Goal: Task Accomplishment & Management: Complete application form

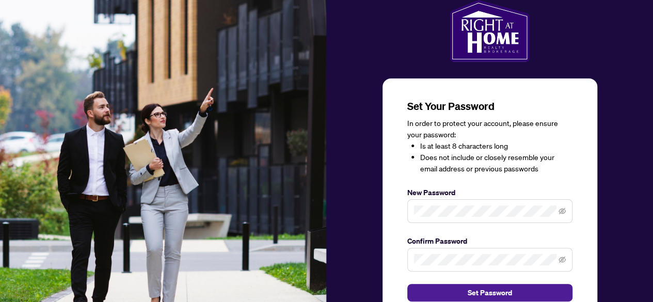
scroll to position [60, 0]
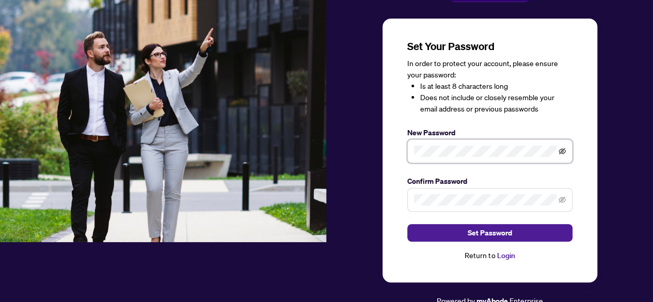
click at [562, 151] on icon "eye-invisible" at bounding box center [562, 151] width 7 height 6
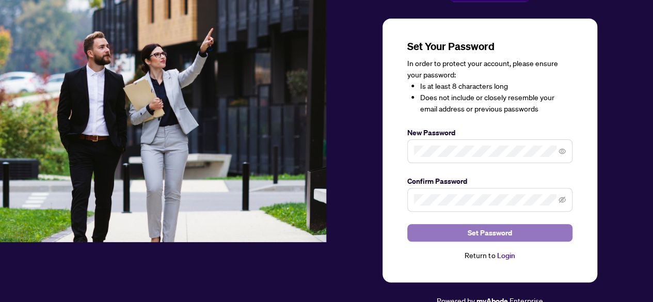
click at [444, 238] on button "Set Password" at bounding box center [489, 233] width 165 height 18
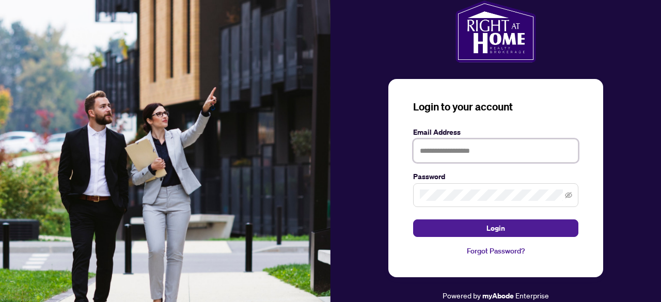
click at [445, 148] on input "text" at bounding box center [495, 151] width 165 height 24
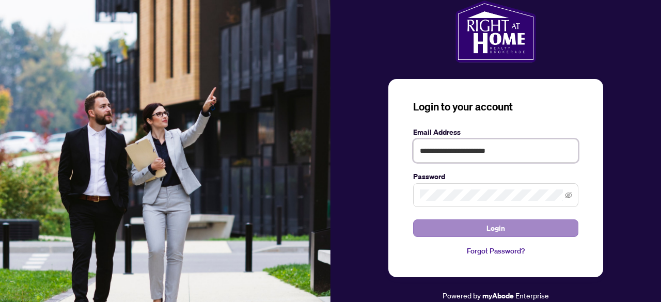
type input "**********"
click at [475, 229] on button "Login" at bounding box center [495, 228] width 165 height 18
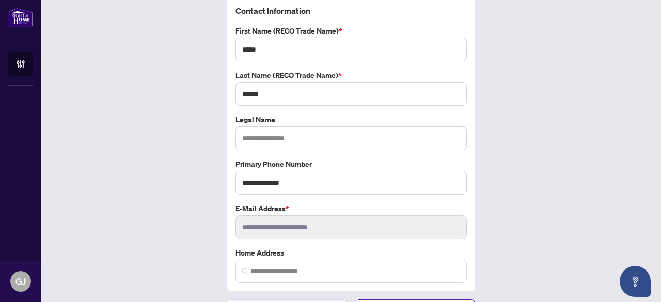
scroll to position [52, 0]
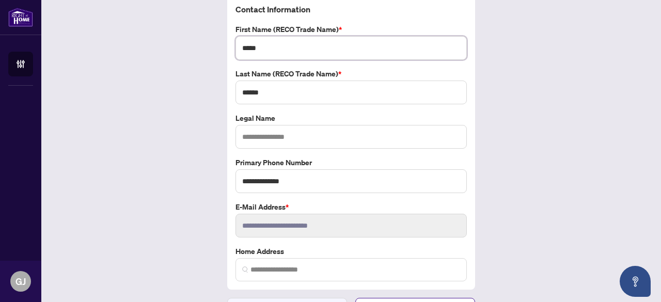
click at [279, 50] on input "*****" at bounding box center [350, 48] width 231 height 24
click at [184, 79] on div "**********" at bounding box center [350, 155] width 619 height 341
click at [256, 140] on input "text" at bounding box center [350, 137] width 231 height 24
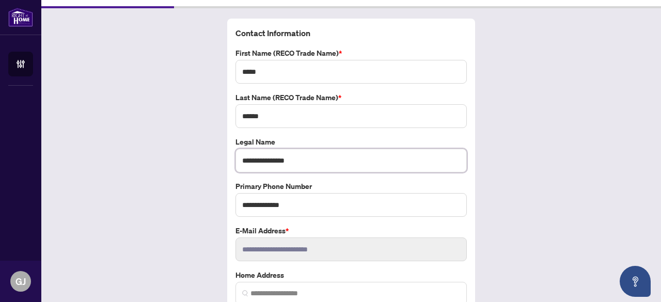
scroll to position [72, 0]
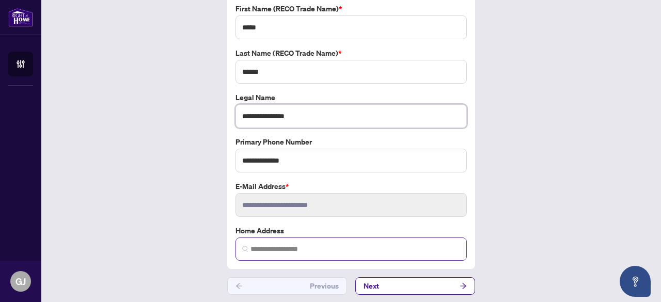
type input "**********"
click at [264, 244] on input "search" at bounding box center [355, 249] width 210 height 11
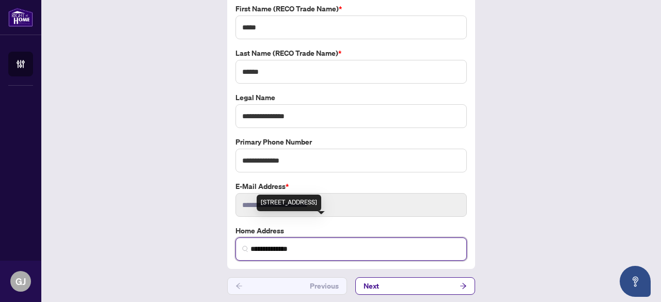
click at [283, 207] on div "[STREET_ADDRESS]" at bounding box center [288, 203] width 65 height 17
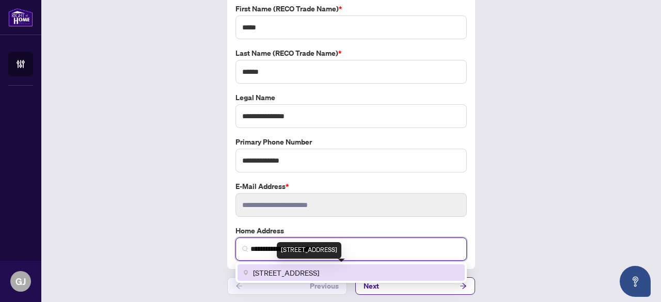
click at [319, 269] on span "[STREET_ADDRESS]" at bounding box center [286, 272] width 66 height 11
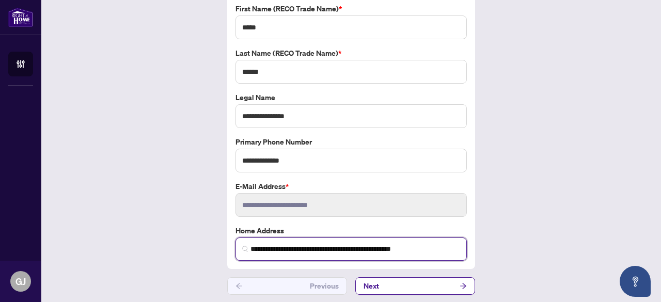
click at [361, 247] on input "**********" at bounding box center [355, 249] width 210 height 11
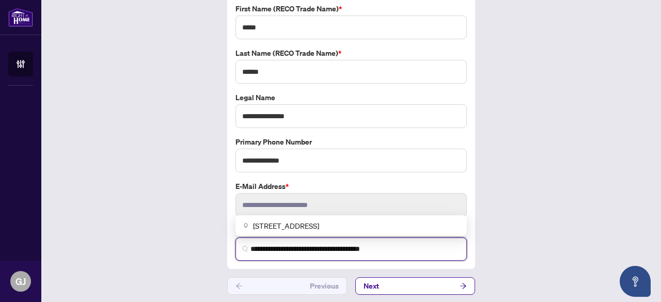
click at [409, 250] on input "**********" at bounding box center [355, 249] width 210 height 11
type input "**********"
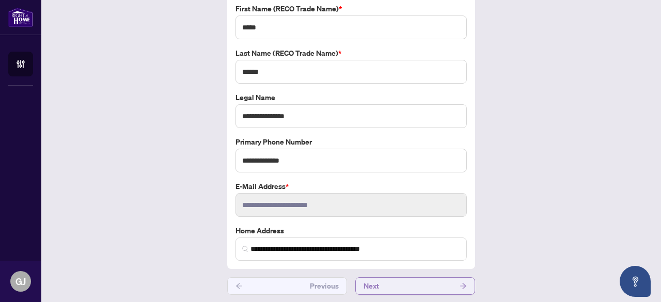
click at [402, 282] on button "Next" at bounding box center [415, 286] width 120 height 18
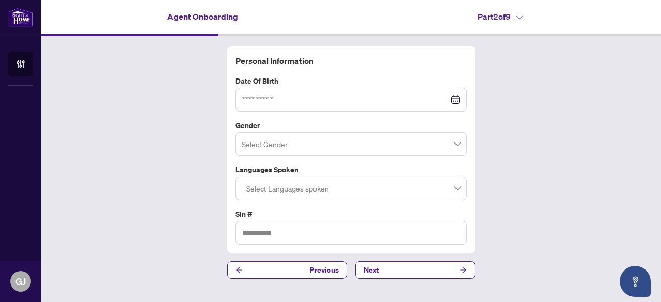
click at [453, 100] on div at bounding box center [351, 99] width 218 height 11
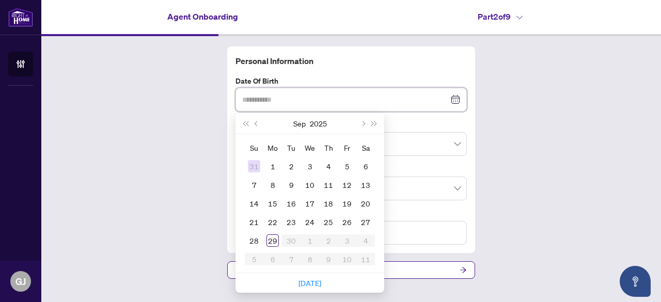
type input "**********"
type input "*"
click at [246, 122] on span "Last year (Control + left)" at bounding box center [245, 123] width 5 height 5
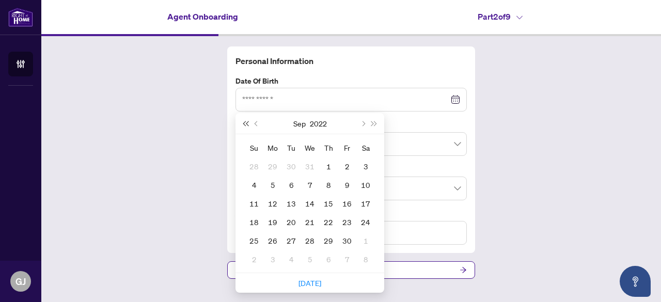
click at [246, 122] on span "Last year (Control + left)" at bounding box center [245, 123] width 5 height 5
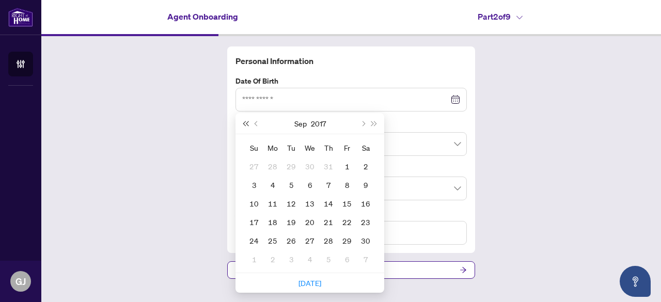
click at [246, 122] on span "Last year (Control + left)" at bounding box center [245, 123] width 5 height 5
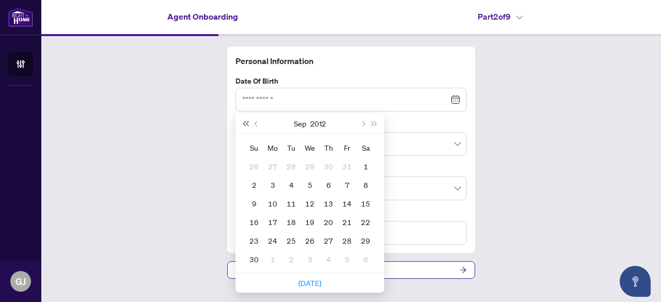
click at [246, 122] on span "Last year (Control + left)" at bounding box center [245, 123] width 5 height 5
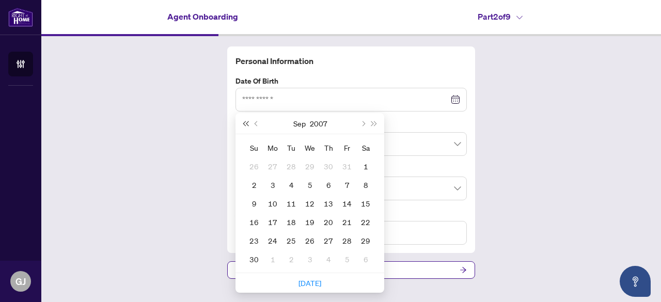
click at [246, 122] on span "Last year (Control + left)" at bounding box center [245, 123] width 5 height 5
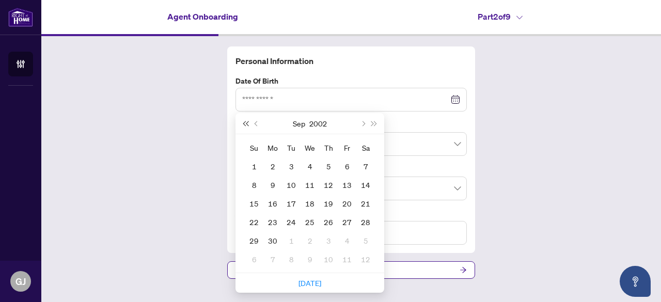
click at [246, 122] on span "Last year (Control + left)" at bounding box center [245, 123] width 5 height 5
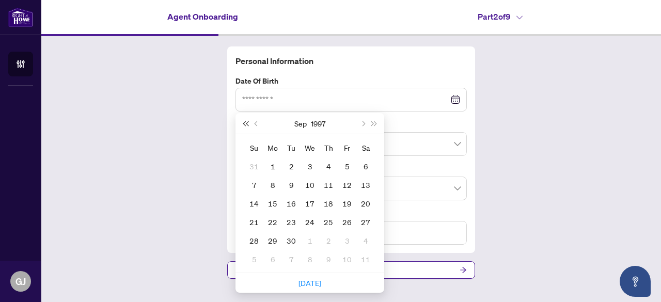
click at [246, 122] on span "Last year (Control + left)" at bounding box center [245, 123] width 5 height 5
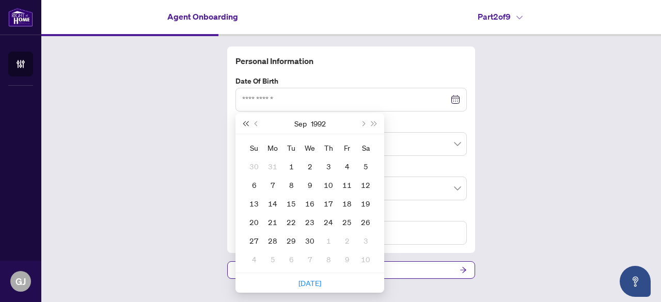
click at [246, 122] on span "Last year (Control + left)" at bounding box center [245, 123] width 5 height 5
click at [256, 126] on button "Previous month (PageUp)" at bounding box center [256, 123] width 11 height 21
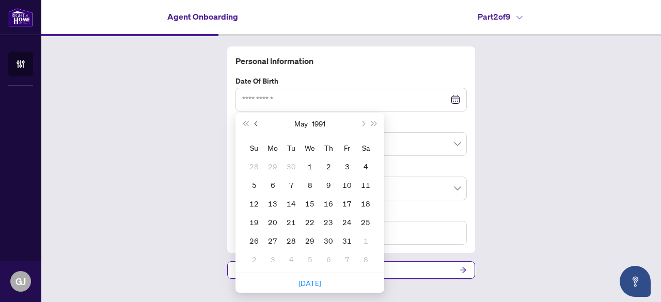
click at [256, 126] on button "Previous month (PageUp)" at bounding box center [256, 123] width 11 height 21
type input "**********"
click at [350, 203] on div "15" at bounding box center [347, 203] width 12 height 12
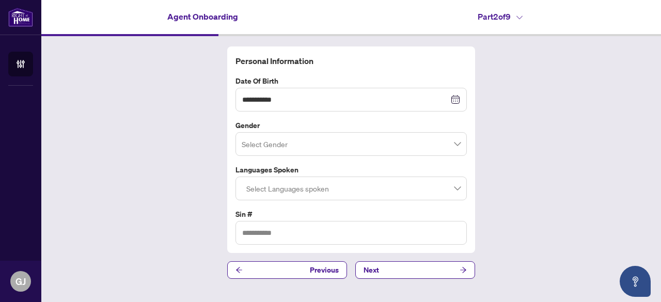
click at [287, 142] on input "search" at bounding box center [347, 145] width 210 height 23
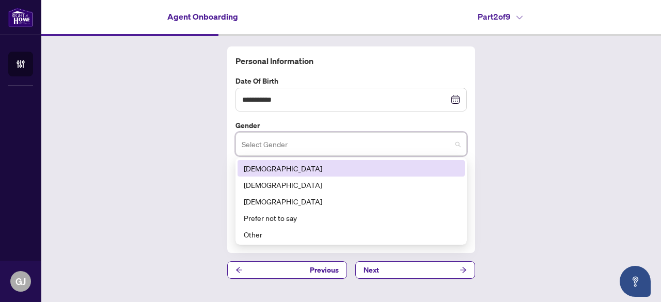
click at [271, 171] on div "[DEMOGRAPHIC_DATA]" at bounding box center [351, 168] width 215 height 11
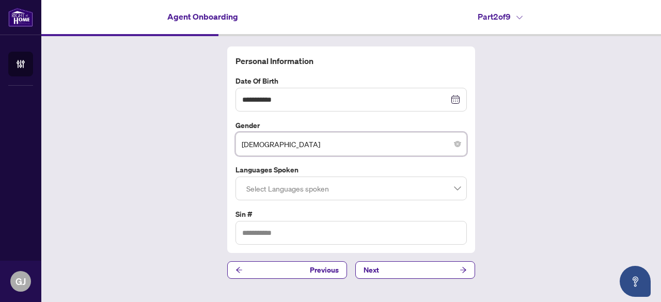
click at [294, 194] on div at bounding box center [351, 188] width 218 height 19
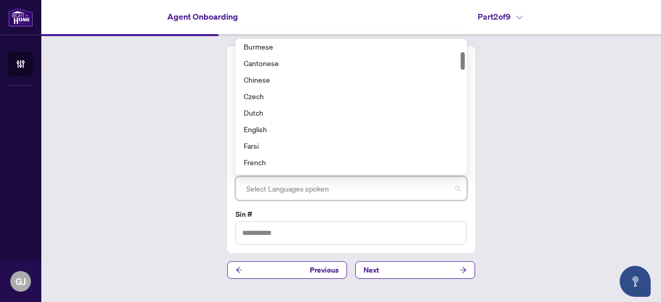
scroll to position [87, 0]
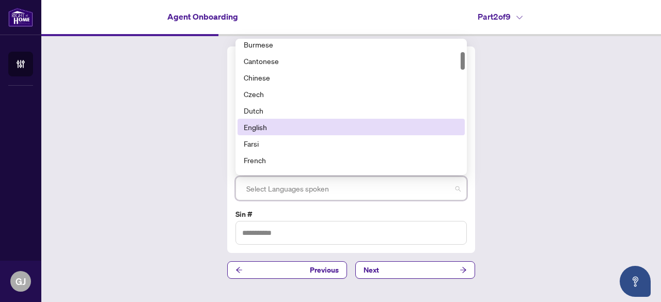
click at [261, 124] on div "English" at bounding box center [351, 126] width 215 height 11
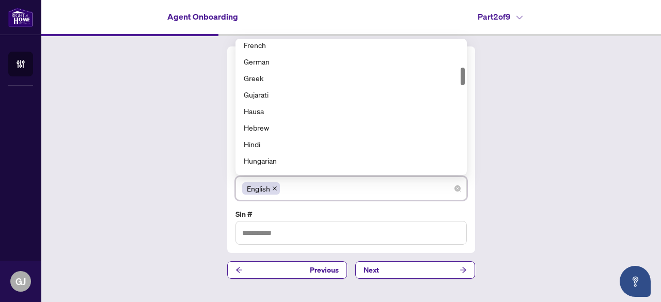
scroll to position [203, 0]
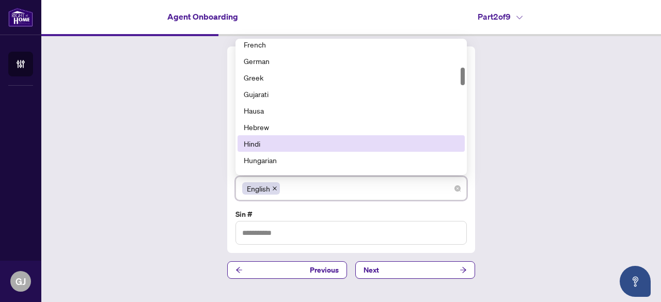
click at [286, 141] on div "Hindi" at bounding box center [351, 143] width 215 height 11
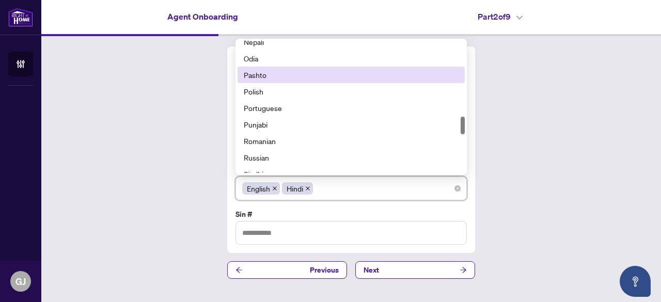
scroll to position [569, 0]
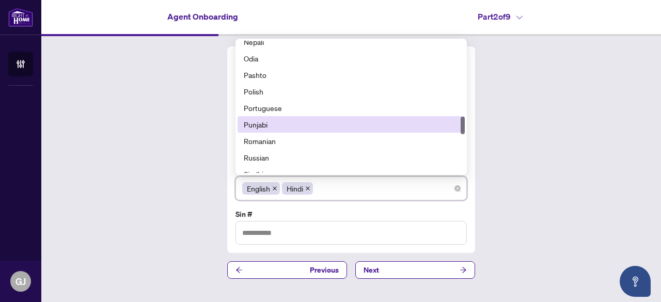
click at [287, 127] on div "Punjabi" at bounding box center [351, 124] width 215 height 11
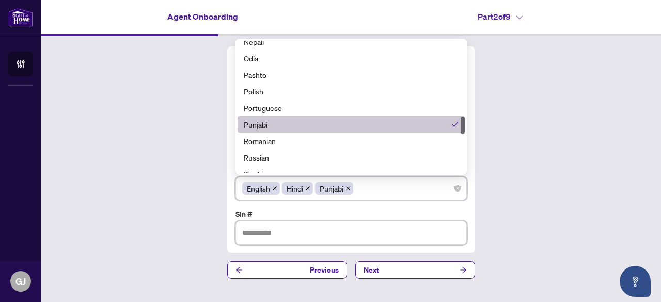
click at [258, 233] on input "text" at bounding box center [350, 233] width 231 height 24
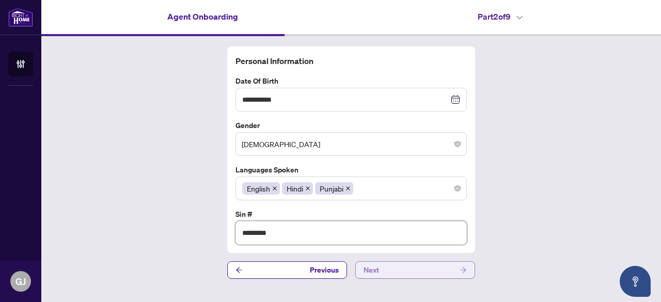
type input "*********"
click at [390, 266] on button "Next" at bounding box center [415, 270] width 120 height 18
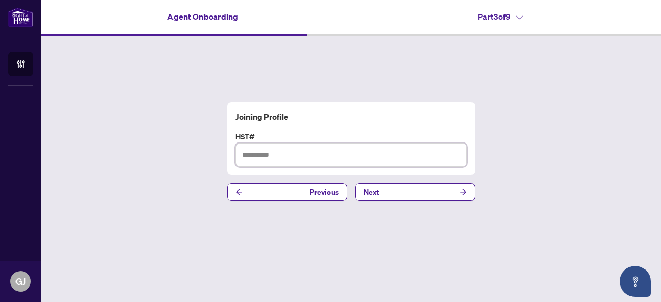
click at [255, 156] on input "text" at bounding box center [350, 155] width 231 height 24
click at [263, 153] on input "text" at bounding box center [350, 155] width 231 height 24
click at [389, 192] on button "Next" at bounding box center [415, 192] width 120 height 18
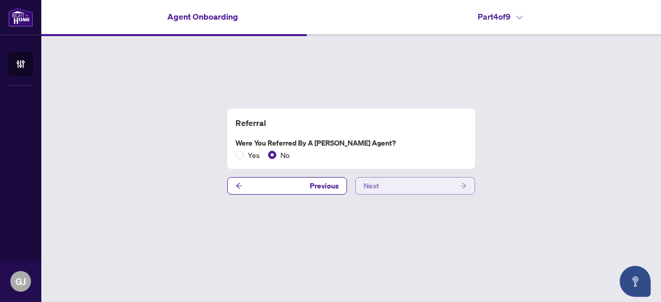
click at [394, 185] on button "Next" at bounding box center [415, 186] width 120 height 18
click at [394, 184] on button "Next" at bounding box center [415, 186] width 120 height 18
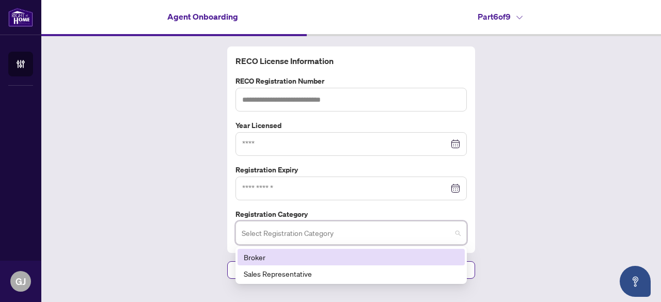
click at [311, 236] on input "search" at bounding box center [347, 234] width 210 height 23
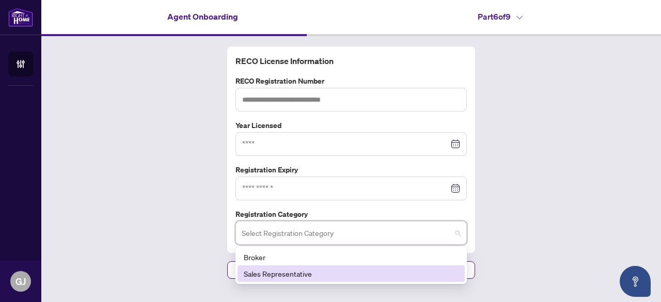
click at [284, 270] on div "Sales Representative" at bounding box center [351, 273] width 215 height 11
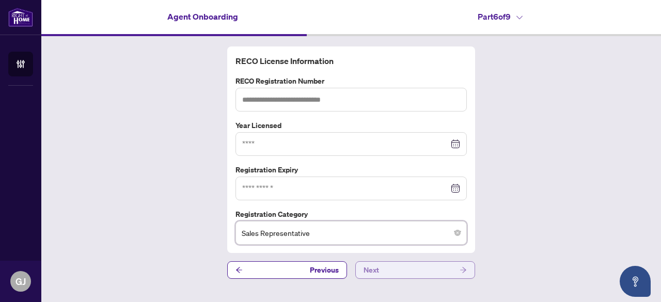
click at [412, 269] on button "Next" at bounding box center [415, 270] width 120 height 18
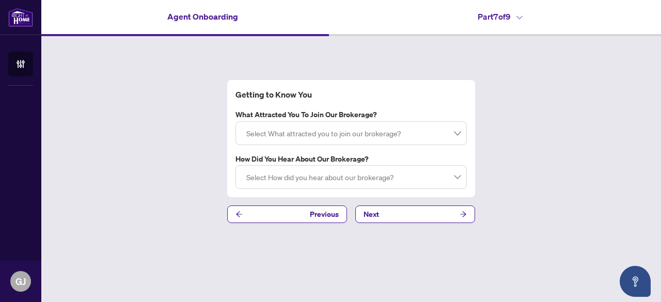
click at [426, 136] on div at bounding box center [351, 133] width 218 height 19
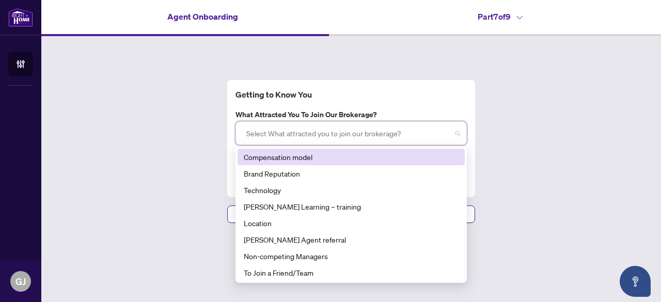
click at [269, 159] on div "Compensation model" at bounding box center [351, 156] width 215 height 11
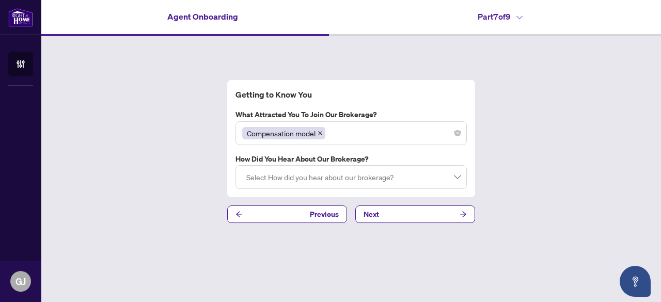
click at [183, 178] on div "Getting to Know You What attracted you to join our brokerage? Compensation mode…" at bounding box center [350, 151] width 619 height 231
click at [276, 184] on div at bounding box center [351, 177] width 218 height 19
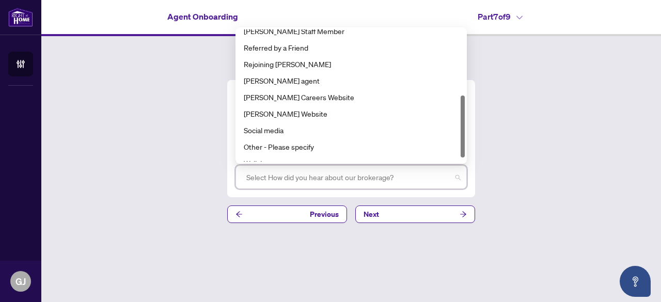
scroll to position [149, 0]
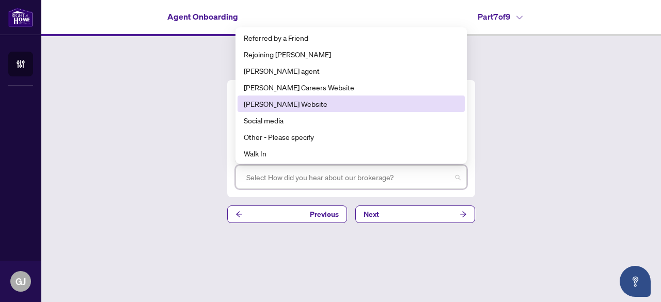
click at [269, 101] on div "[PERSON_NAME] Website" at bounding box center [351, 103] width 215 height 11
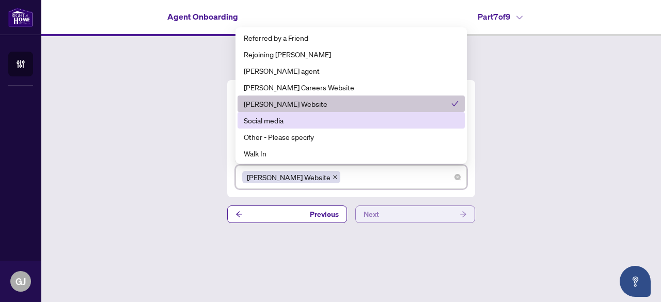
click at [417, 208] on button "Next" at bounding box center [415, 214] width 120 height 18
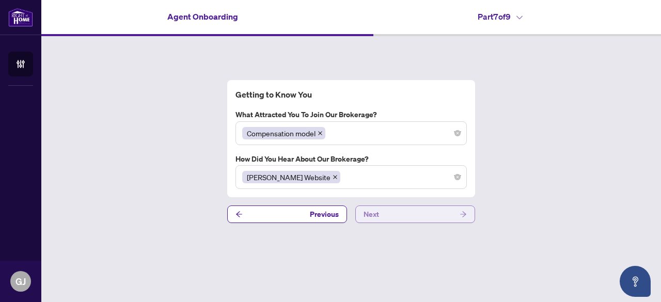
click at [410, 212] on button "Next" at bounding box center [415, 214] width 120 height 18
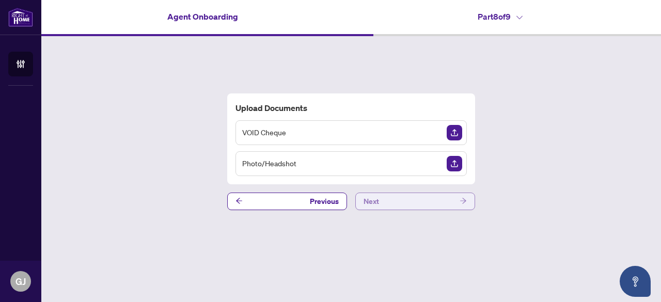
click at [396, 201] on button "Next" at bounding box center [415, 202] width 120 height 18
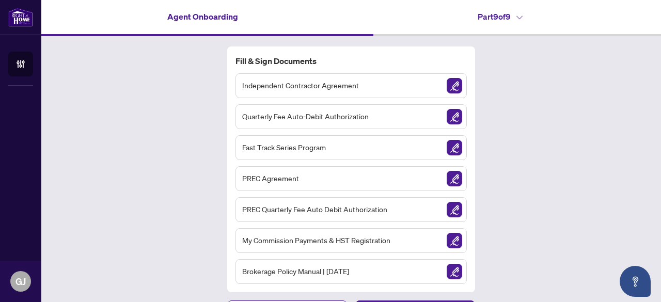
scroll to position [23, 0]
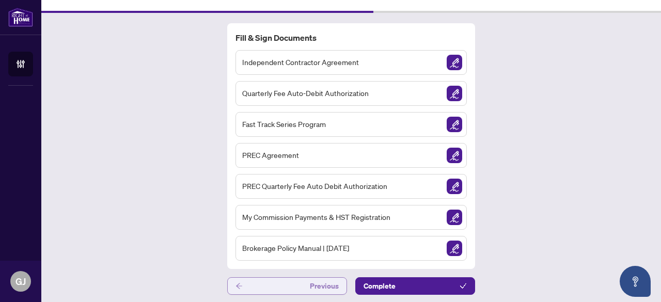
click at [287, 289] on button "Previous" at bounding box center [287, 286] width 120 height 18
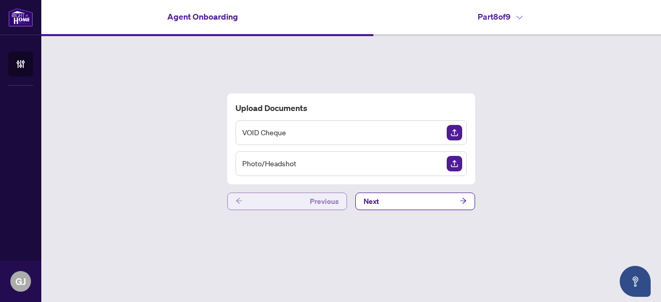
click at [280, 201] on button "Previous" at bounding box center [287, 202] width 120 height 18
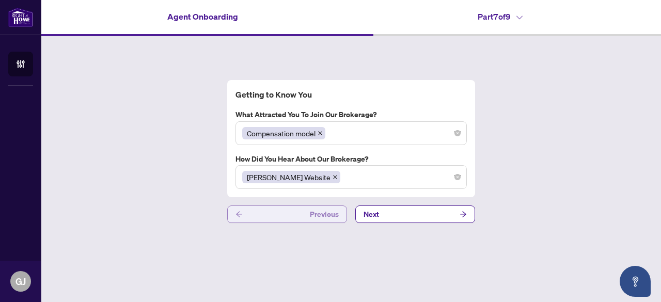
click at [270, 212] on button "Previous" at bounding box center [287, 214] width 120 height 18
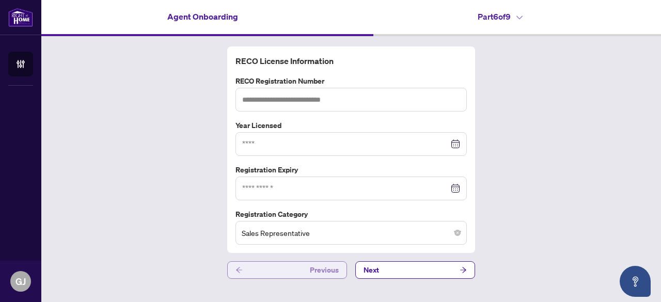
click at [272, 276] on button "Previous" at bounding box center [287, 270] width 120 height 18
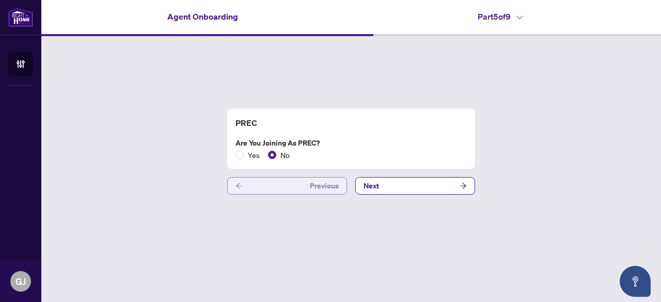
click at [260, 184] on button "Previous" at bounding box center [287, 186] width 120 height 18
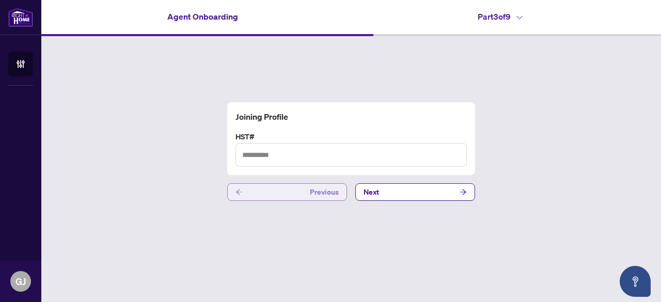
click at [260, 184] on button "Previous" at bounding box center [287, 192] width 120 height 18
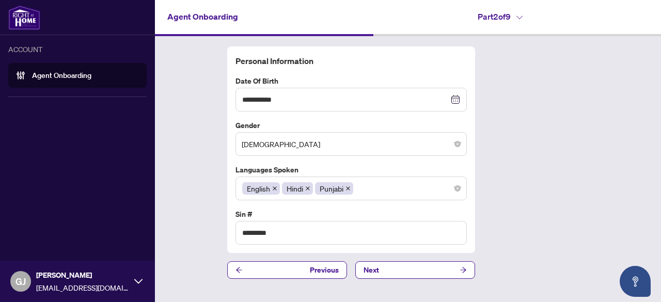
click at [43, 73] on link "Agent Onboarding" at bounding box center [61, 75] width 59 height 9
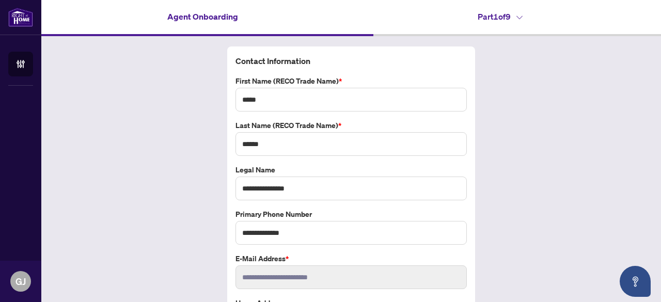
click at [178, 61] on div "**********" at bounding box center [350, 206] width 619 height 341
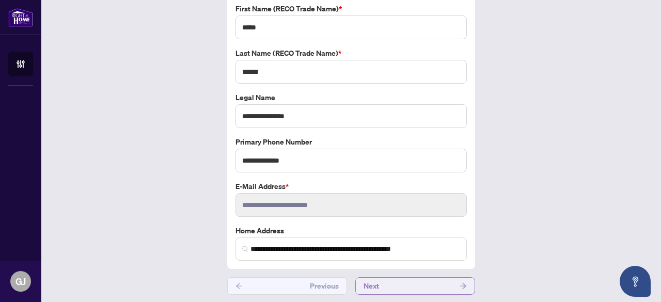
click at [402, 283] on button "Next" at bounding box center [415, 286] width 120 height 18
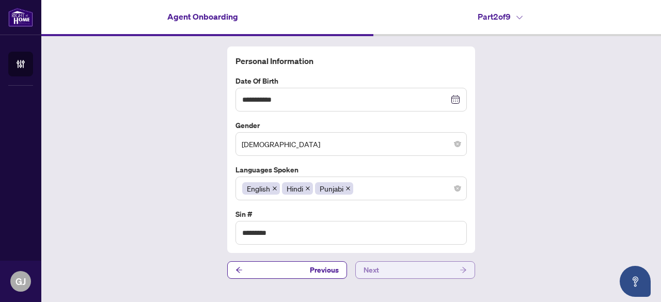
click at [403, 271] on button "Next" at bounding box center [415, 270] width 120 height 18
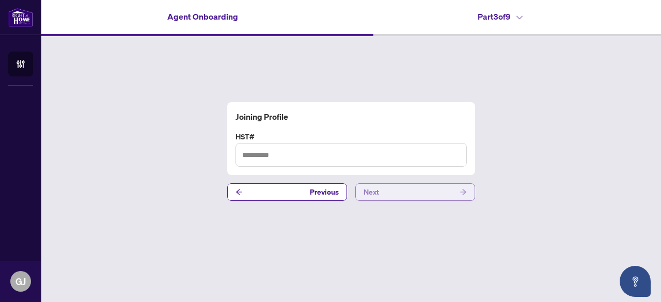
click at [391, 185] on button "Next" at bounding box center [415, 192] width 120 height 18
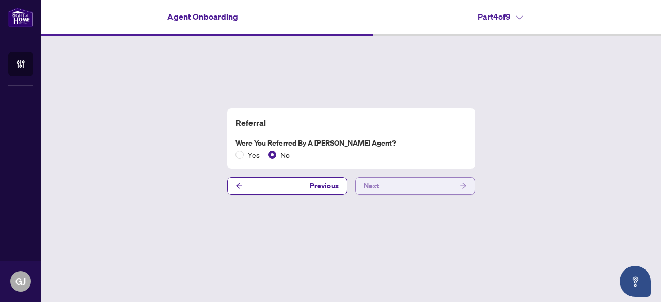
click at [391, 185] on button "Next" at bounding box center [415, 186] width 120 height 18
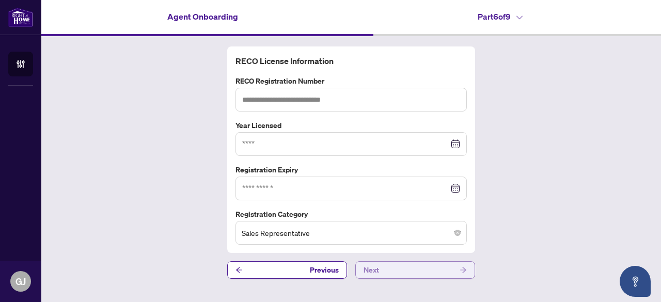
click at [396, 268] on button "Next" at bounding box center [415, 270] width 120 height 18
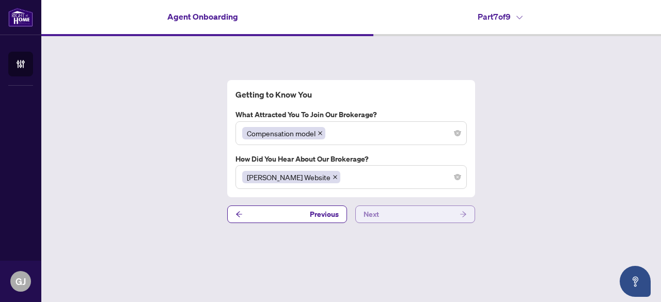
click at [403, 215] on button "Next" at bounding box center [415, 214] width 120 height 18
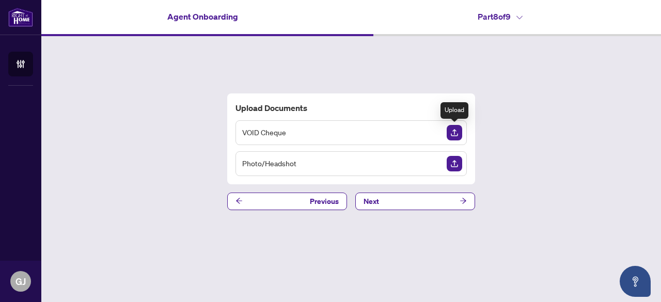
click at [456, 127] on img "Upload Document" at bounding box center [453, 132] width 15 height 15
click at [454, 167] on img "Upload Document" at bounding box center [453, 163] width 15 height 15
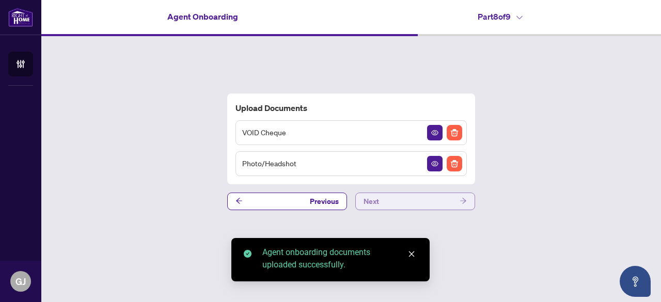
click at [423, 197] on button "Next" at bounding box center [415, 202] width 120 height 18
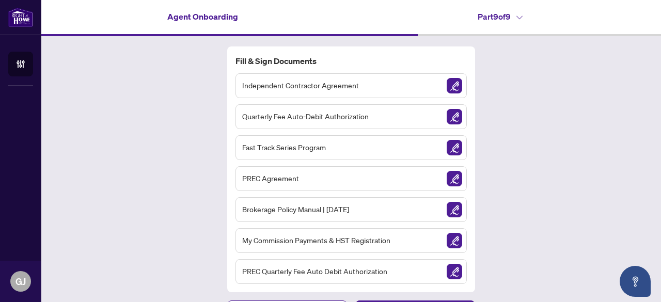
scroll to position [23, 0]
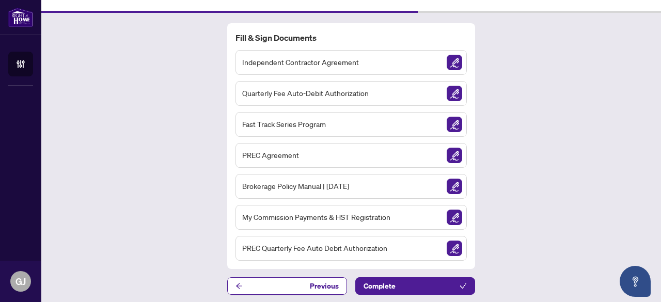
click at [294, 60] on span "Independent Contractor Agreement" at bounding box center [300, 62] width 117 height 12
click at [452, 58] on img "Sign Document" at bounding box center [453, 62] width 15 height 15
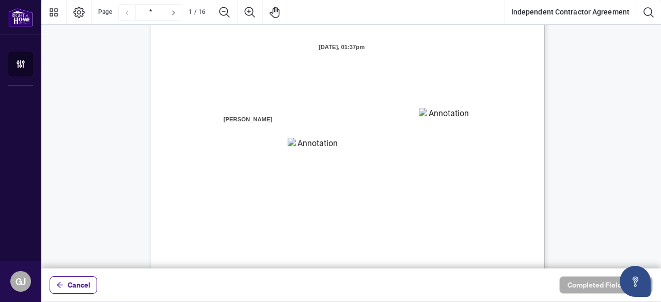
scroll to position [118, 0]
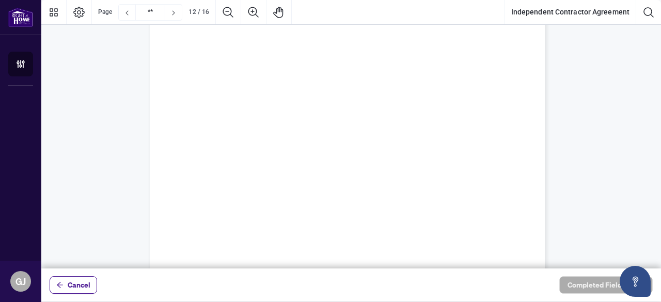
type input "**"
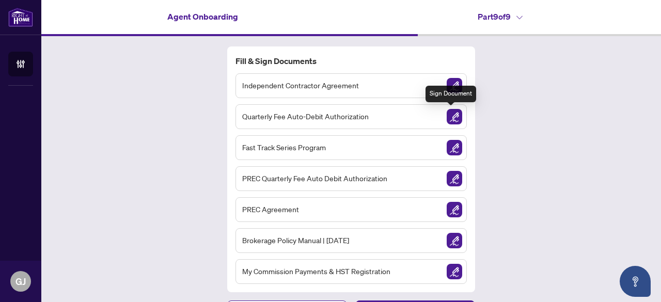
click at [450, 114] on img "Sign Document" at bounding box center [453, 116] width 15 height 15
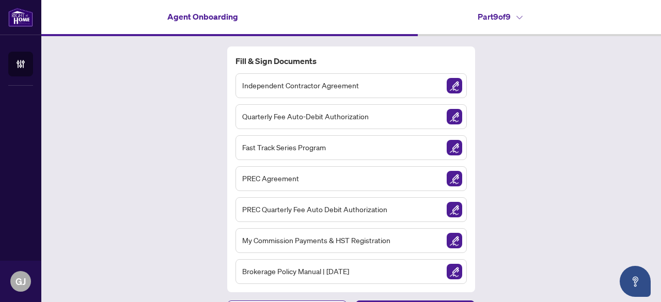
scroll to position [23, 0]
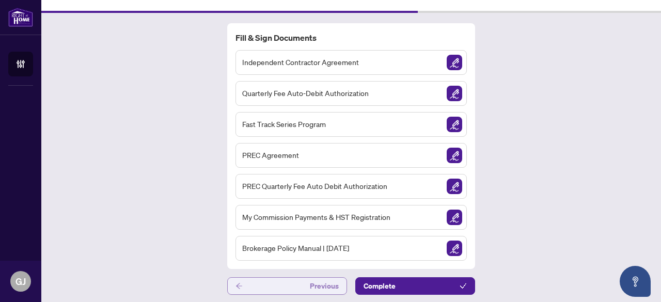
click at [276, 284] on button "Previous" at bounding box center [287, 286] width 120 height 18
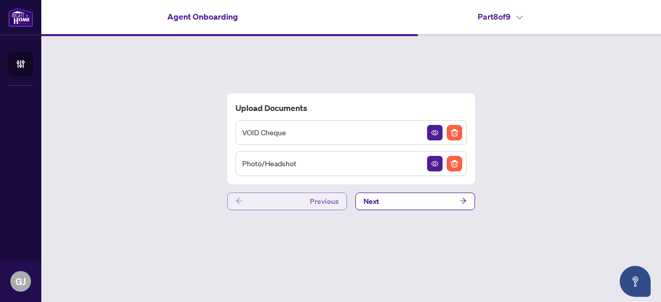
click at [286, 206] on button "Previous" at bounding box center [287, 202] width 120 height 18
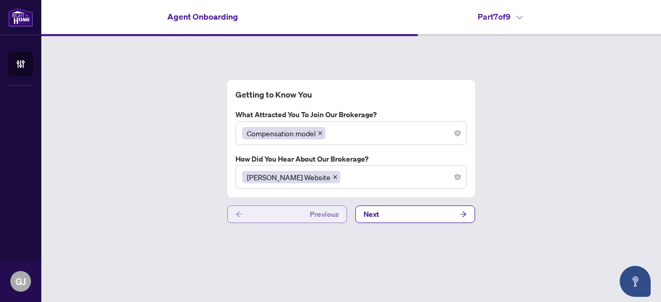
click at [286, 206] on button "Previous" at bounding box center [287, 214] width 120 height 18
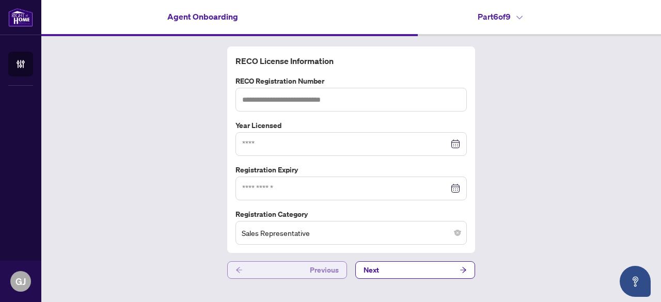
click at [266, 264] on button "Previous" at bounding box center [287, 270] width 120 height 18
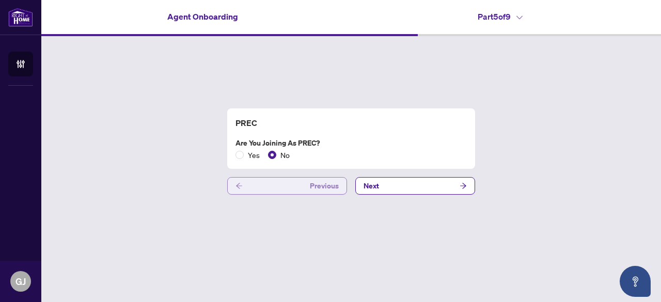
click at [265, 187] on button "Previous" at bounding box center [287, 186] width 120 height 18
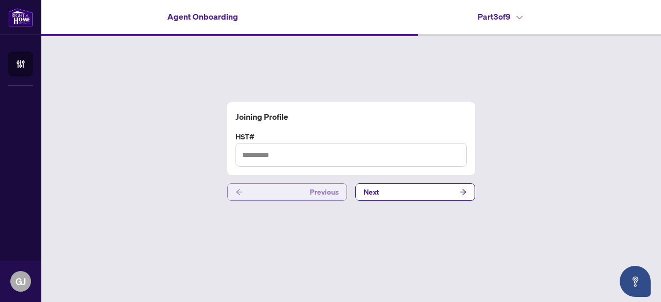
click at [265, 187] on button "Previous" at bounding box center [287, 192] width 120 height 18
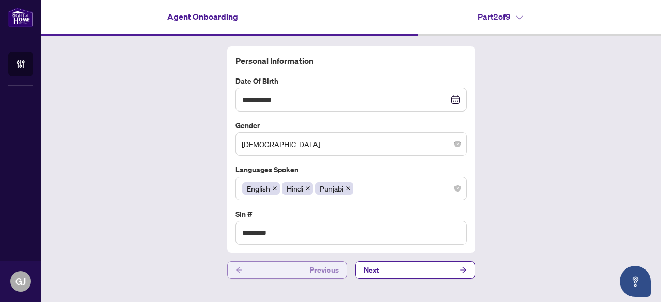
click at [270, 269] on button "Previous" at bounding box center [287, 270] width 120 height 18
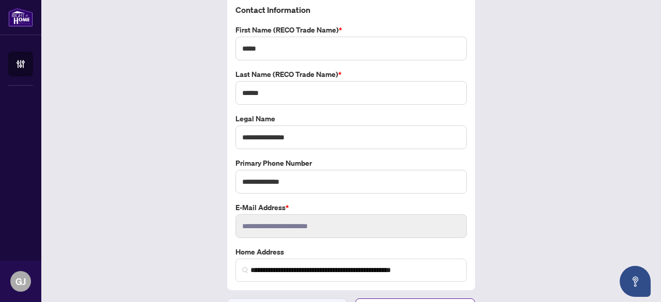
scroll to position [72, 0]
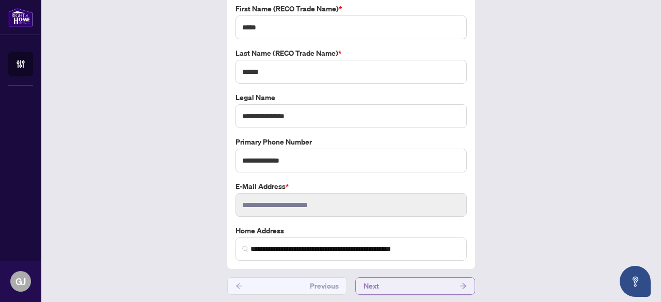
click at [432, 287] on button "Next" at bounding box center [415, 286] width 120 height 18
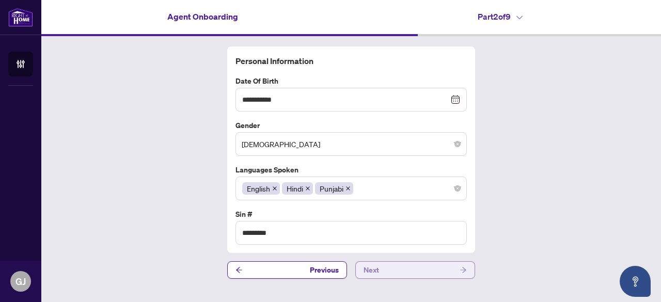
click at [385, 271] on button "Next" at bounding box center [415, 270] width 120 height 18
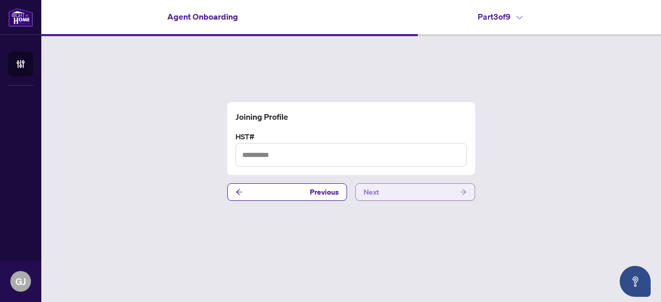
drag, startPoint x: 396, startPoint y: 191, endPoint x: 387, endPoint y: 194, distance: 9.5
click at [387, 194] on button "Next" at bounding box center [415, 192] width 120 height 18
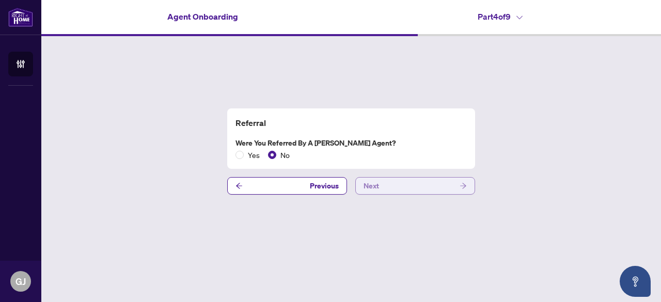
click at [390, 187] on button "Next" at bounding box center [415, 186] width 120 height 18
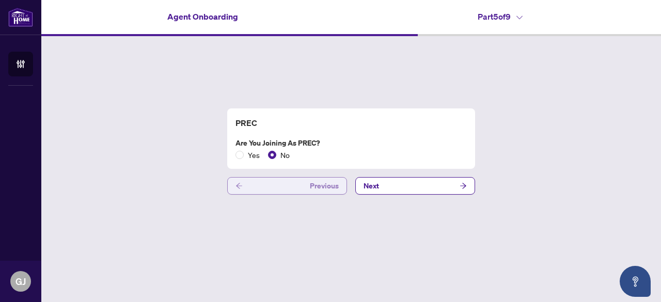
click at [291, 188] on button "Previous" at bounding box center [287, 186] width 120 height 18
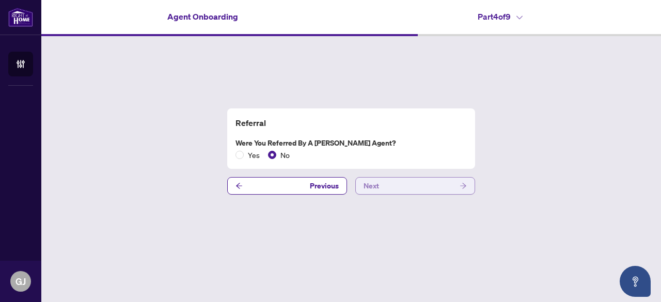
click at [425, 193] on button "Next" at bounding box center [415, 186] width 120 height 18
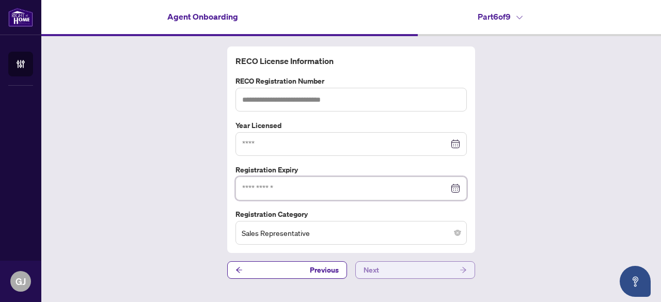
click at [425, 193] on input at bounding box center [345, 188] width 206 height 11
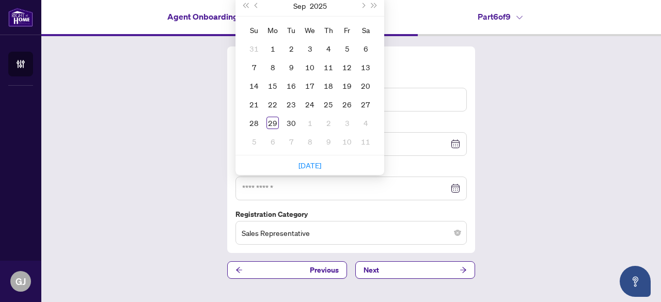
click at [158, 190] on div "RECO License Information RECO Registration Number Year Licensed Registration Ex…" at bounding box center [350, 162] width 619 height 253
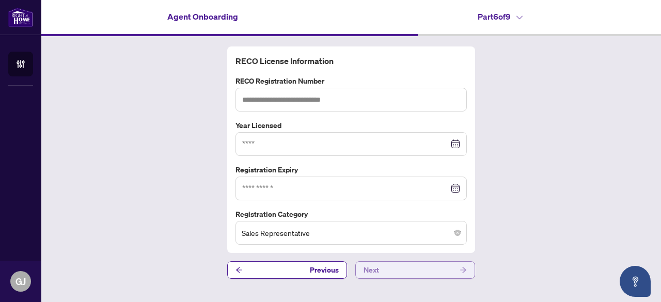
click at [400, 274] on button "Next" at bounding box center [415, 270] width 120 height 18
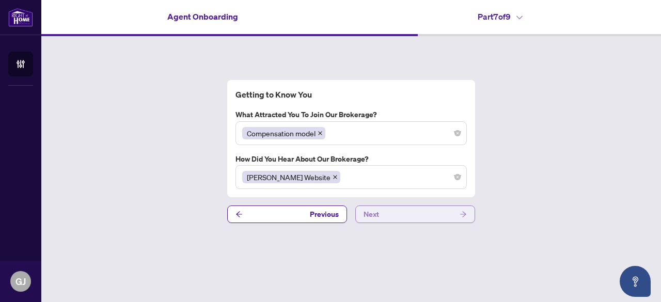
click at [389, 214] on button "Next" at bounding box center [415, 214] width 120 height 18
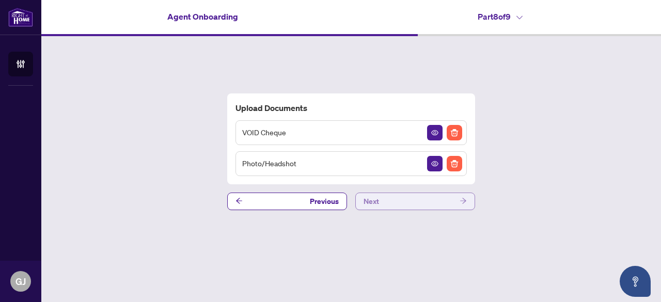
click at [388, 196] on button "Next" at bounding box center [415, 202] width 120 height 18
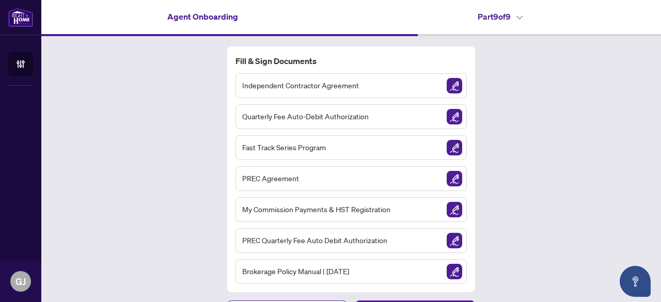
scroll to position [23, 0]
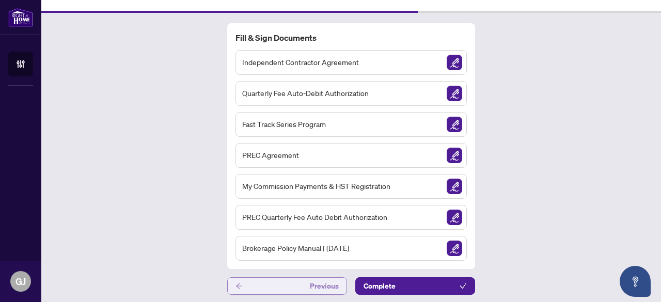
click at [266, 279] on button "Previous" at bounding box center [287, 286] width 120 height 18
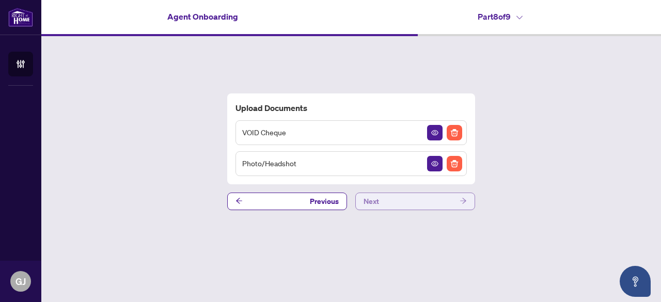
click at [418, 201] on button "Next" at bounding box center [415, 202] width 120 height 18
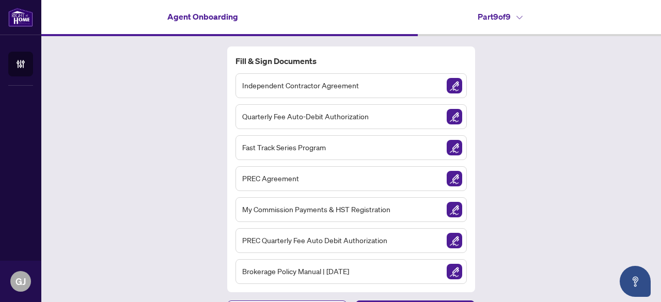
scroll to position [23, 0]
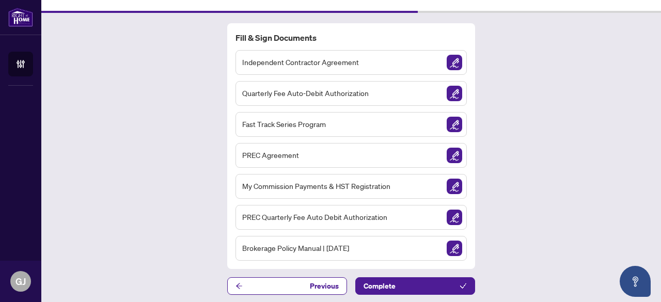
click at [449, 121] on img "Sign Document" at bounding box center [453, 124] width 15 height 15
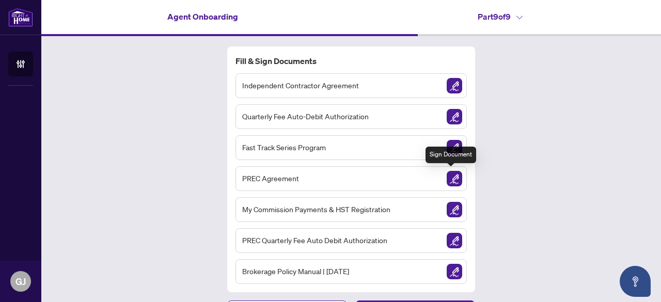
click at [450, 178] on img "Sign Document" at bounding box center [453, 178] width 15 height 15
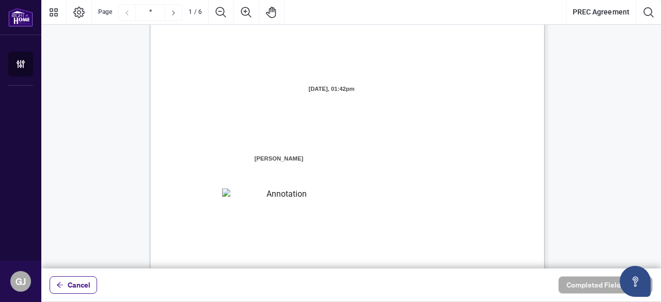
scroll to position [35, 0]
type input "*"
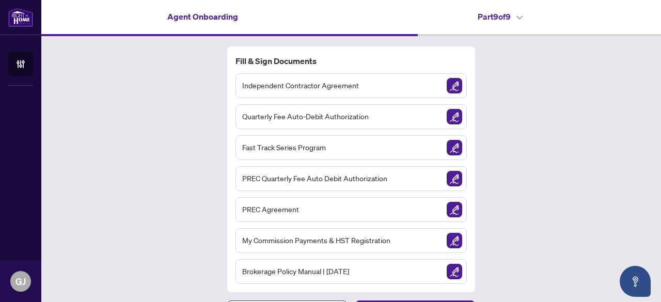
scroll to position [23, 0]
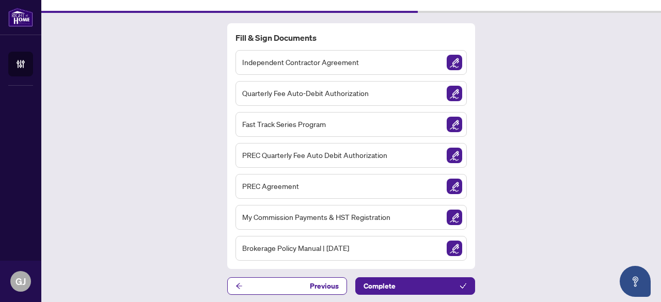
click at [450, 214] on img "Sign Document" at bounding box center [453, 217] width 15 height 15
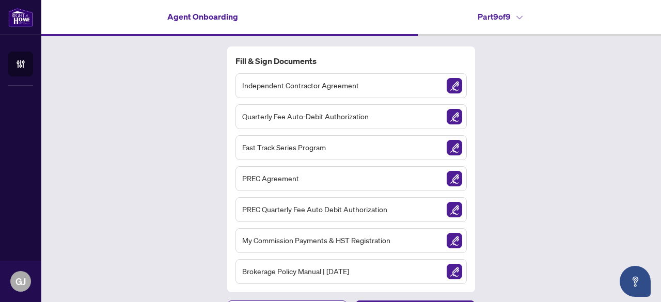
scroll to position [23, 0]
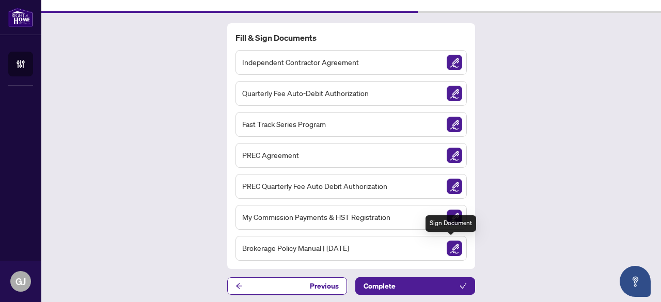
click at [451, 249] on img "Sign Document" at bounding box center [453, 247] width 15 height 15
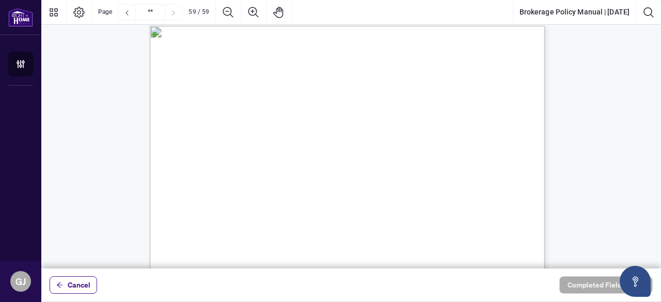
scroll to position [30390, 0]
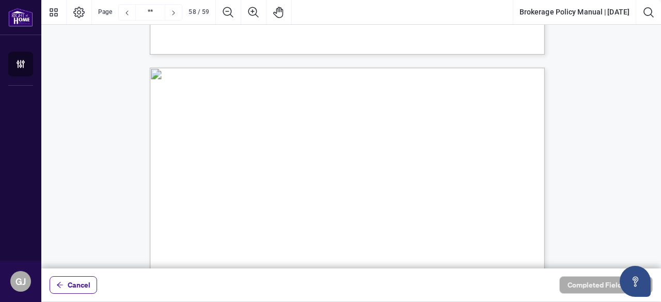
type input "**"
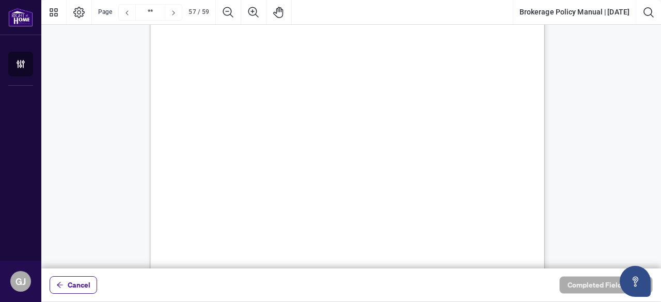
scroll to position [29533, 0]
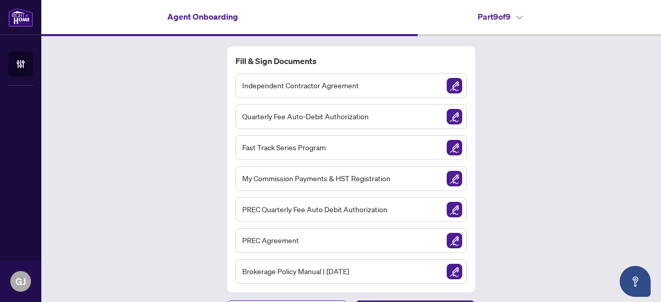
scroll to position [23, 0]
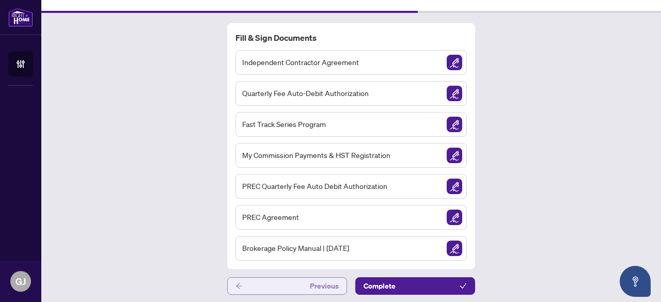
click at [273, 278] on button "Previous" at bounding box center [287, 286] width 120 height 18
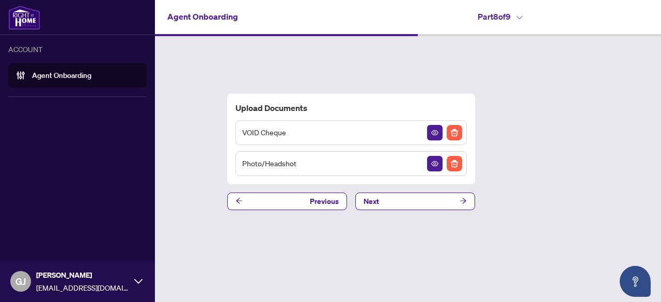
click at [139, 280] on icon at bounding box center [138, 281] width 8 height 8
click at [54, 240] on button "Logout" at bounding box center [77, 242] width 138 height 18
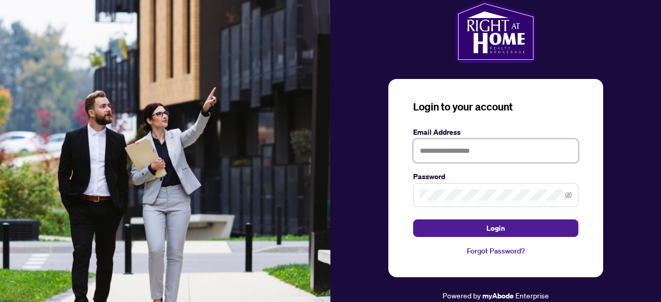
type input "**********"
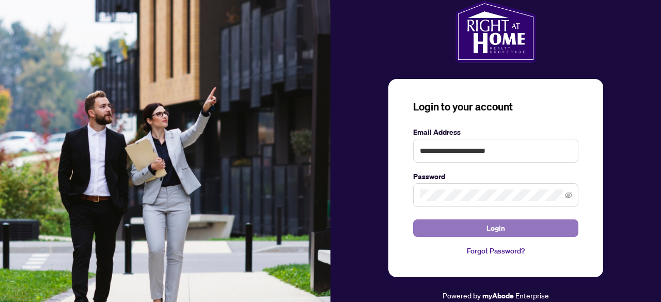
click at [469, 230] on button "Login" at bounding box center [495, 228] width 165 height 18
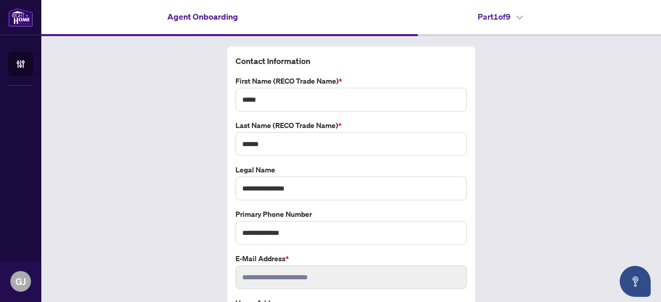
scroll to position [72, 0]
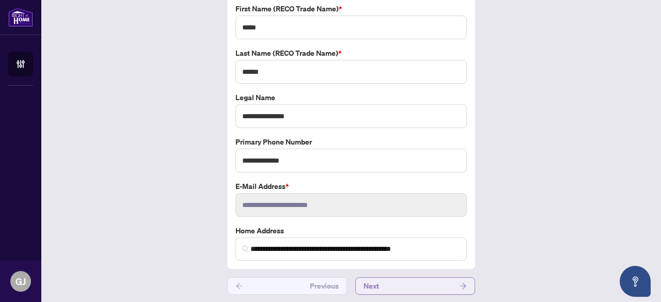
click at [414, 281] on button "Next" at bounding box center [415, 286] width 120 height 18
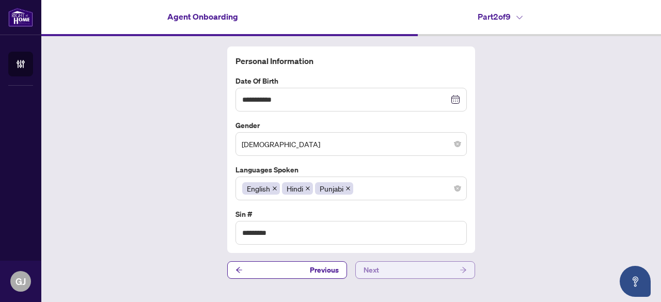
click at [412, 269] on button "Next" at bounding box center [415, 270] width 120 height 18
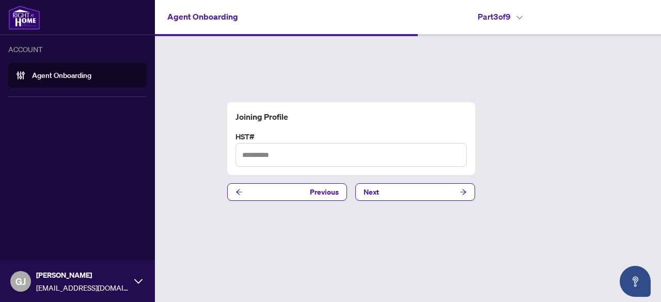
click at [18, 276] on span "GJ" at bounding box center [20, 281] width 10 height 14
click at [39, 243] on span "Logout" at bounding box center [41, 241] width 23 height 17
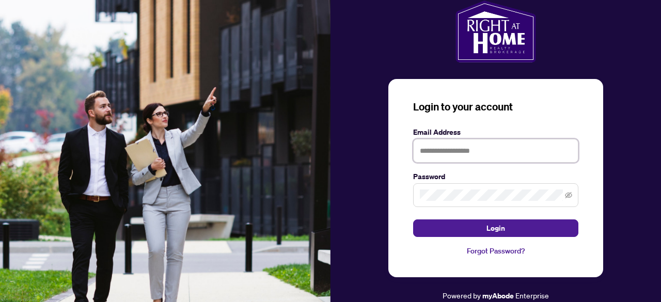
type input "**********"
